Goal: Download file/media

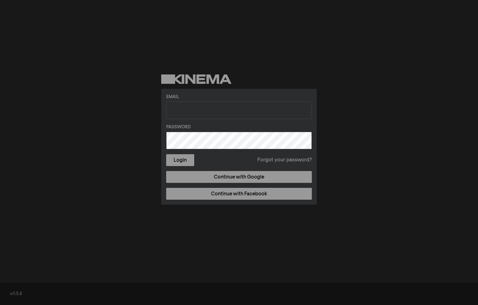
click at [338, 59] on div "Email Password Login Forgot your password? Continue with Google Continue with F…" at bounding box center [239, 139] width 478 height 279
click at [41, 212] on div "Email Password Login Forgot your password? Continue with Google Continue with F…" at bounding box center [239, 139] width 478 height 279
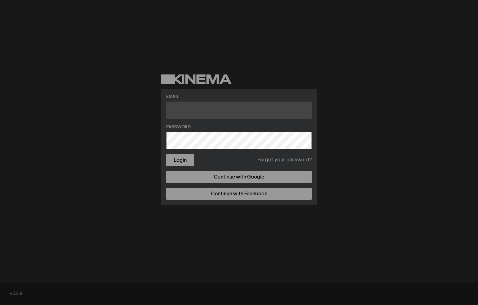
click at [193, 105] on input "text" at bounding box center [239, 110] width 146 height 17
type input "[EMAIL_ADDRESS][PERSON_NAME][DOMAIN_NAME]"
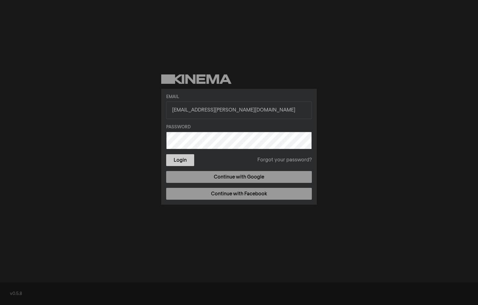
click at [175, 160] on button "Login" at bounding box center [180, 160] width 28 height 12
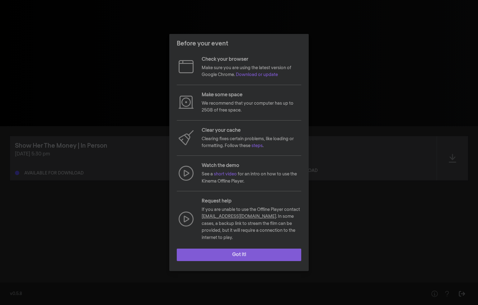
click at [220, 252] on button "Got it!" at bounding box center [239, 254] width 125 height 12
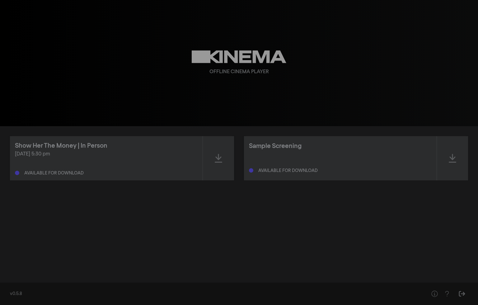
click at [113, 154] on div "[DATE] 5:30 pm" at bounding box center [106, 153] width 183 height 7
click at [60, 172] on div "Available for download" at bounding box center [53, 173] width 59 height 4
click at [214, 163] on div at bounding box center [218, 158] width 31 height 44
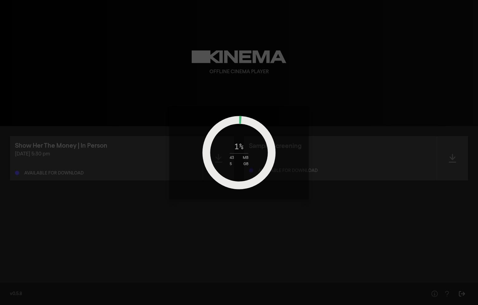
click at [54, 255] on div "1 % 43 MB 5 GB" at bounding box center [239, 152] width 478 height 305
click at [243, 145] on div "1 % 53 MB 5 GB" at bounding box center [239, 152] width 78 height 27
click at [53, 43] on div "32 % 1 GB 5 GB" at bounding box center [239, 152] width 478 height 305
